Goal: Navigation & Orientation: Locate item on page

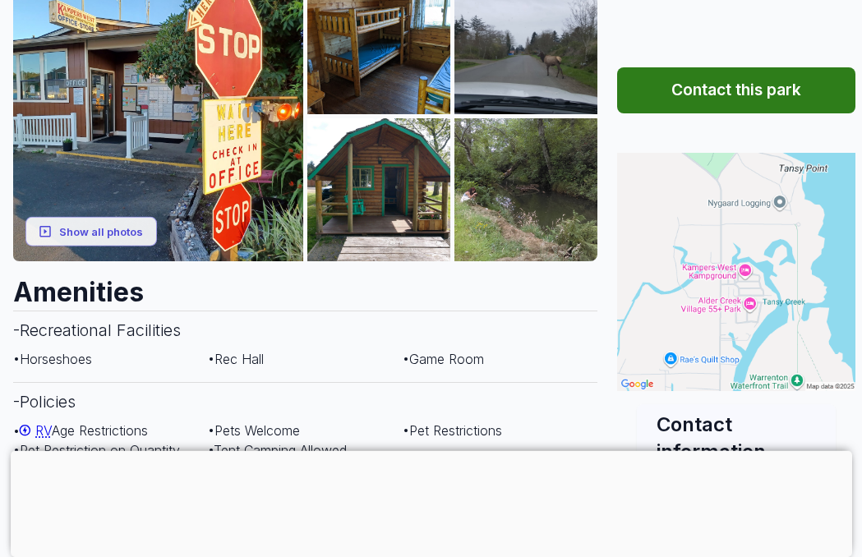
scroll to position [283, 0]
click at [85, 228] on button "Show all photos" at bounding box center [90, 231] width 131 height 30
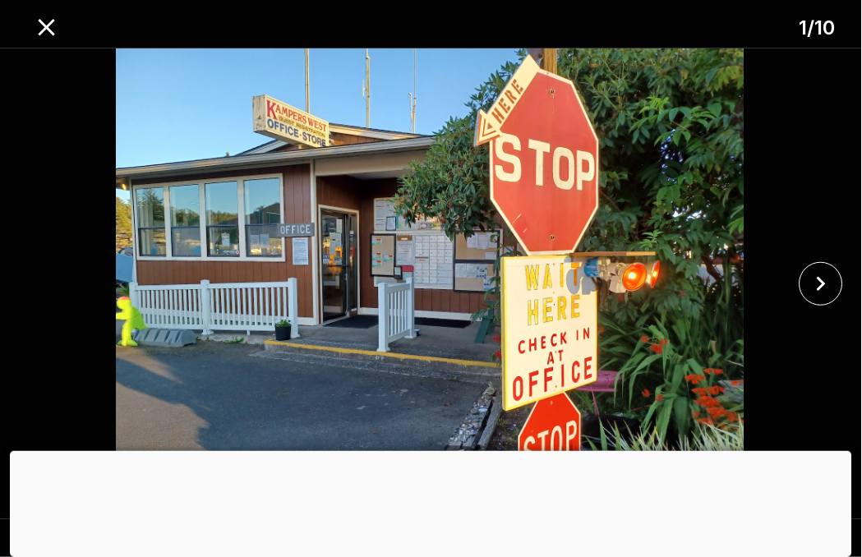
scroll to position [283, 21]
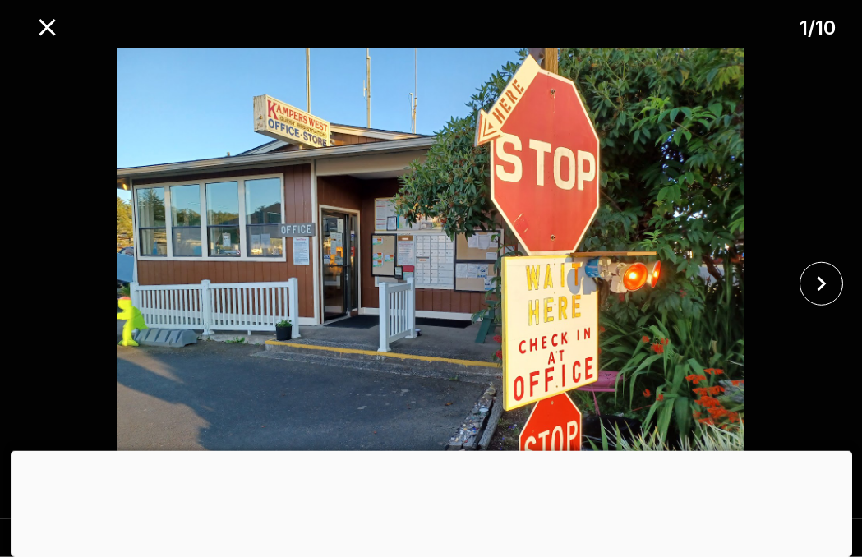
click at [831, 298] on icon "close" at bounding box center [821, 283] width 29 height 29
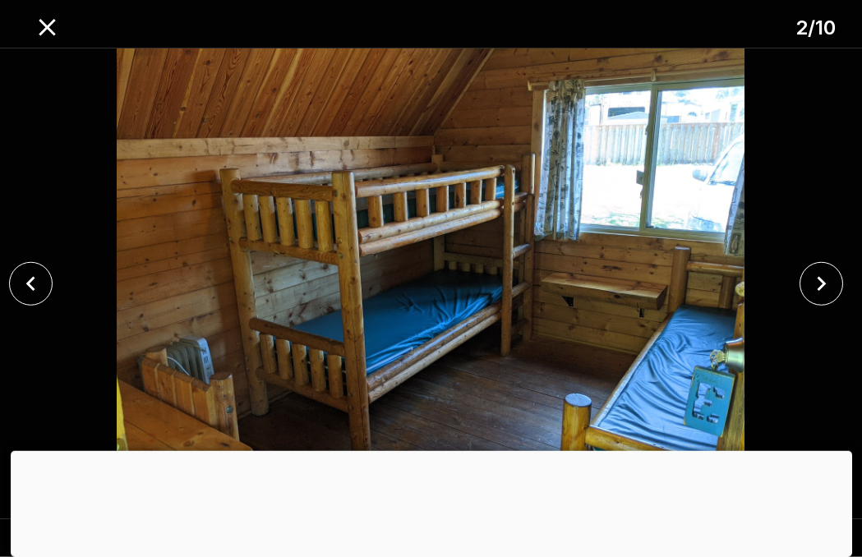
click at [831, 298] on icon "close" at bounding box center [821, 283] width 29 height 29
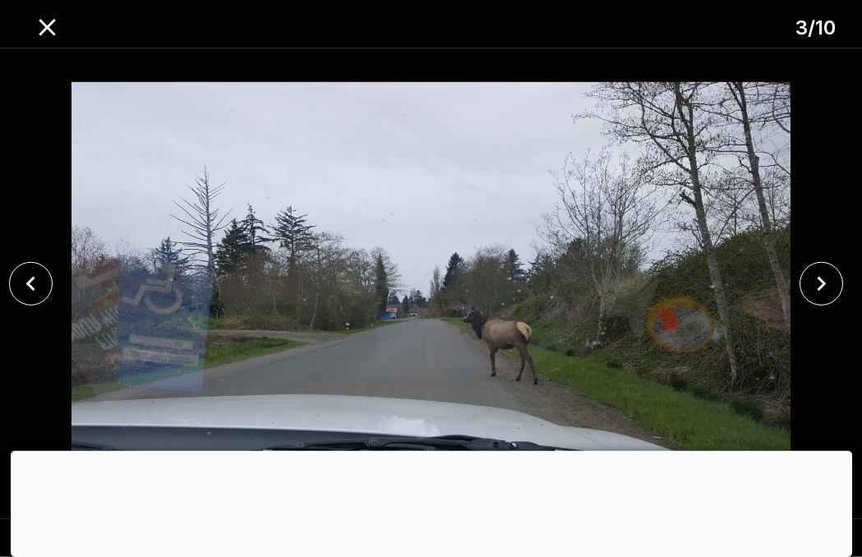
click at [829, 298] on icon "close" at bounding box center [821, 283] width 29 height 29
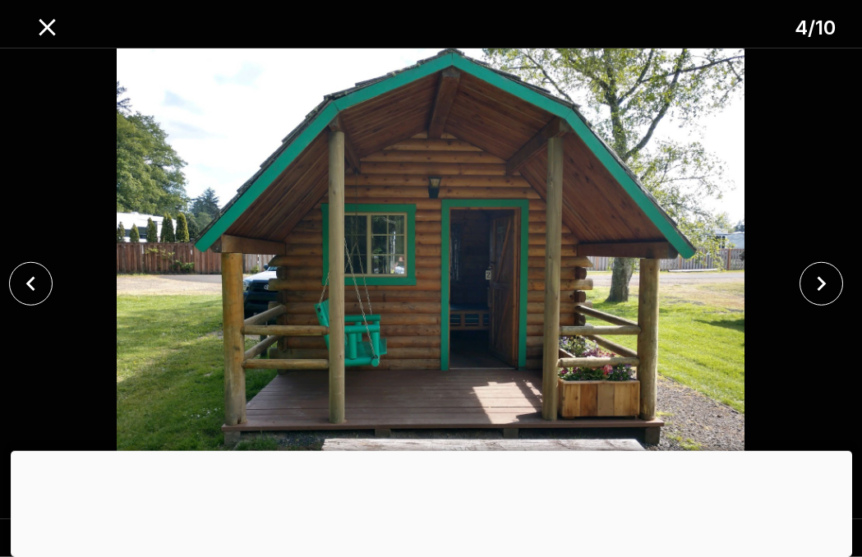
click at [826, 298] on icon "close" at bounding box center [821, 283] width 29 height 29
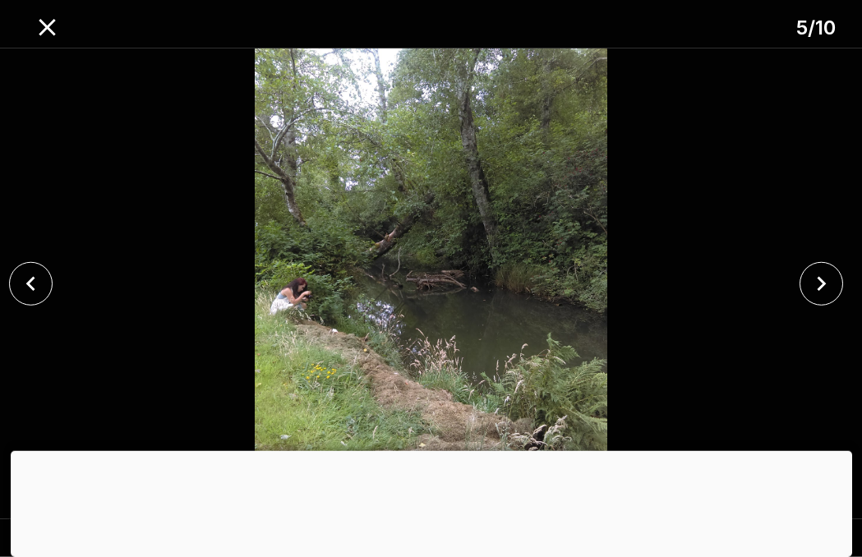
click at [822, 292] on icon "close" at bounding box center [821, 284] width 9 height 15
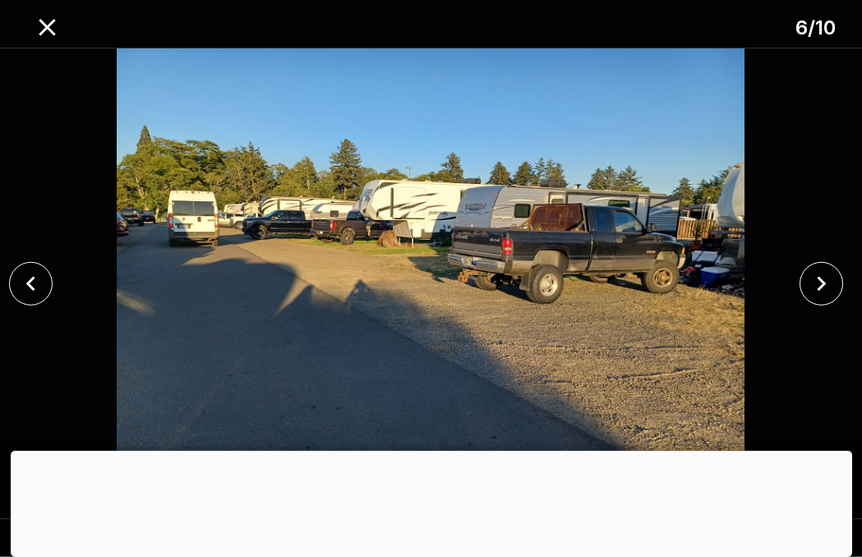
click at [826, 298] on icon "close" at bounding box center [821, 283] width 29 height 29
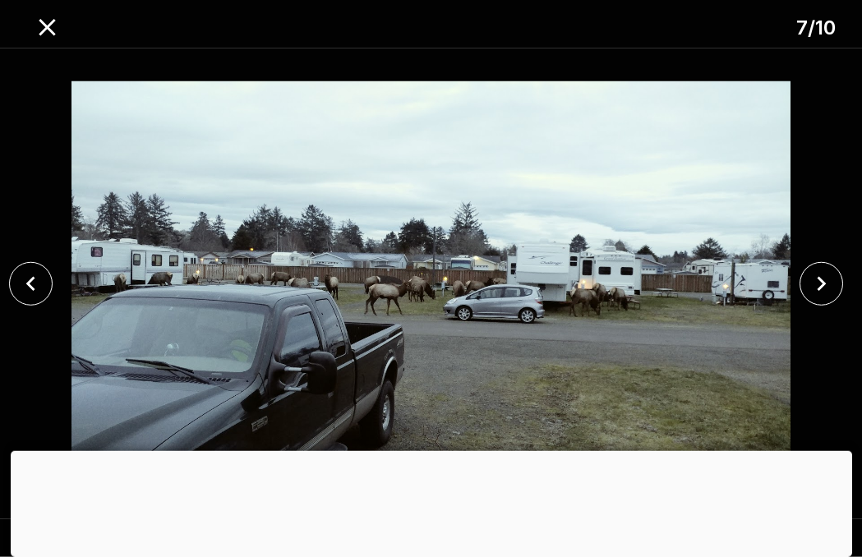
click at [826, 298] on icon "close" at bounding box center [821, 283] width 29 height 29
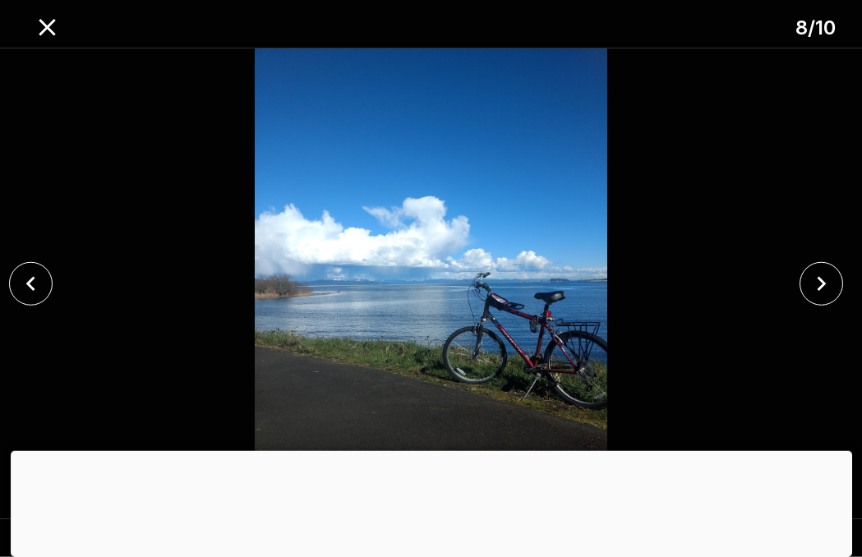
click at [827, 298] on icon "close" at bounding box center [821, 283] width 29 height 29
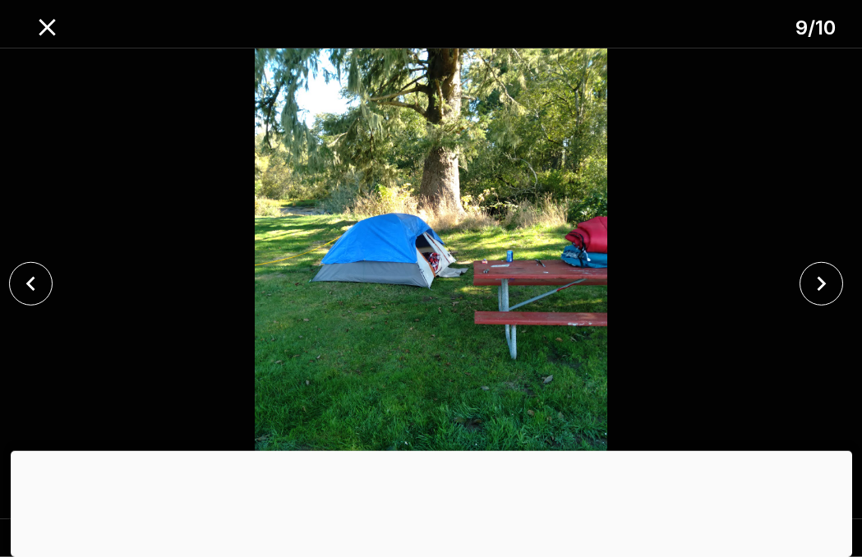
click at [826, 298] on icon "close" at bounding box center [821, 283] width 29 height 29
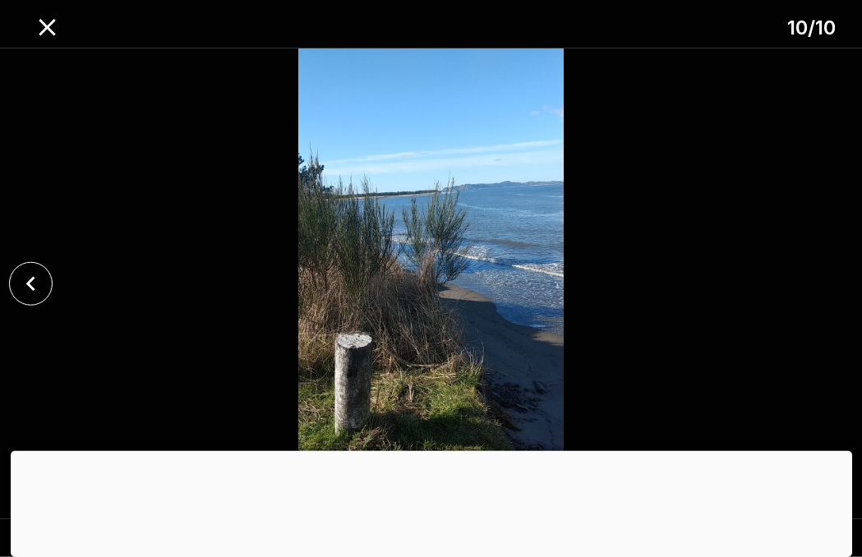
click at [38, 298] on icon "close" at bounding box center [30, 283] width 29 height 29
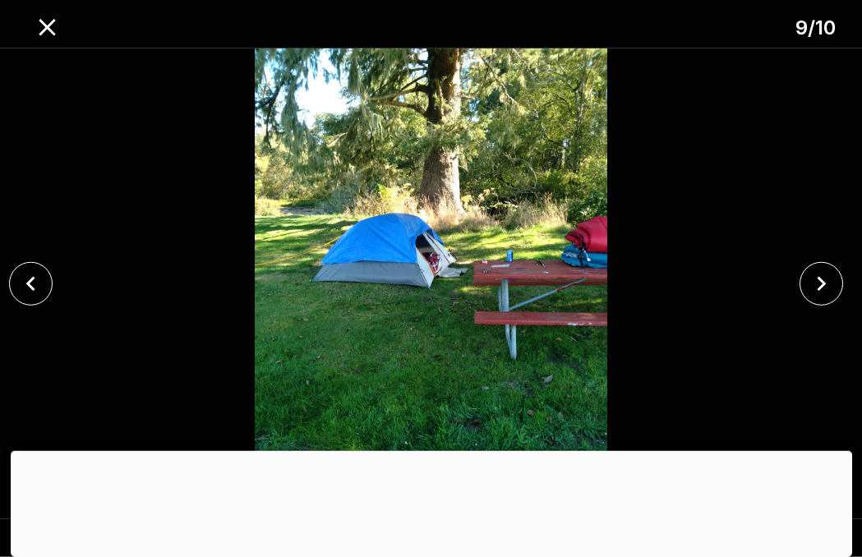
click at [823, 298] on icon "close" at bounding box center [821, 283] width 29 height 29
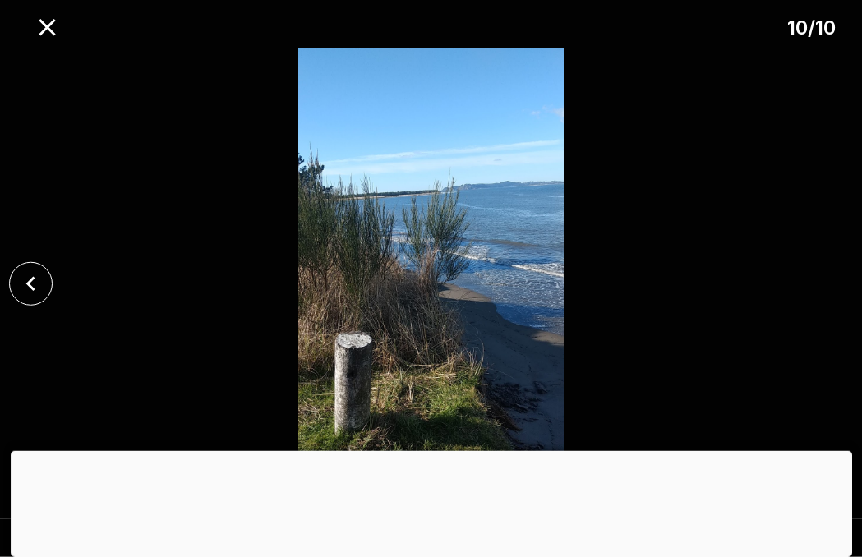
click at [53, 45] on button "close" at bounding box center [47, 28] width 42 height 42
